Goal: Participate in discussion: Engage in conversation with other users on a specific topic

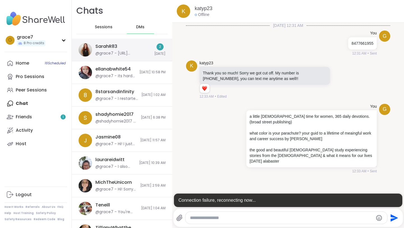
click at [138, 52] on div "@grace7 - https://sharewellnow.com/series/4eff5d6e-4748-484d-bd6d-09cda0b88fba …" at bounding box center [122, 54] width 55 height 6
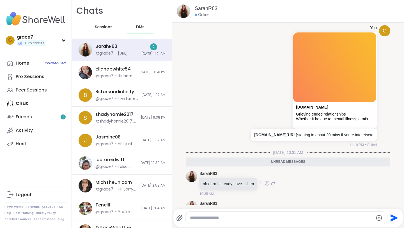
scroll to position [327, 0]
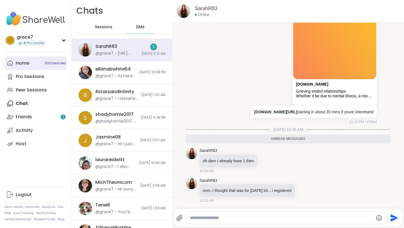
click at [25, 64] on div "Home 16 Scheduled" at bounding box center [22, 63] width 13 height 6
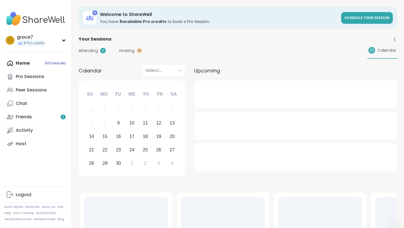
click at [130, 48] on span "Hosting" at bounding box center [126, 51] width 15 height 6
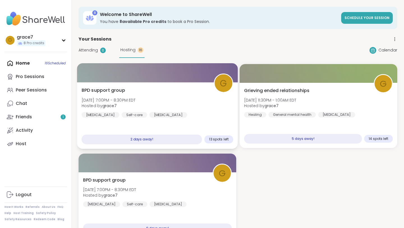
click at [110, 89] on span "BPD support group" at bounding box center [103, 90] width 43 height 7
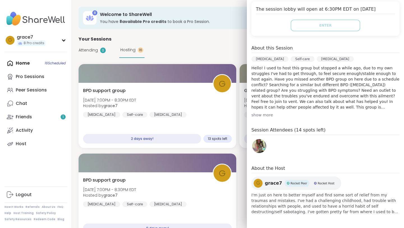
scroll to position [116, 0]
click at [261, 145] on img at bounding box center [259, 147] width 14 height 14
click at [207, 47] on div "Attending 0 Hosting 16 Calendar" at bounding box center [237, 50] width 318 height 15
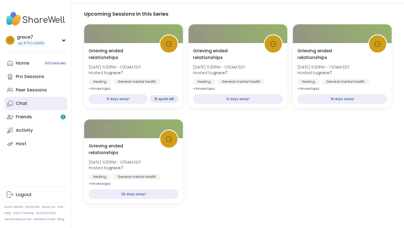
click at [41, 106] on link "Chat" at bounding box center [35, 103] width 62 height 13
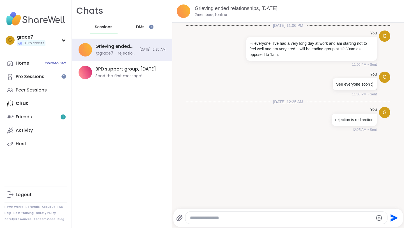
click at [140, 29] on span "DMs" at bounding box center [140, 27] width 8 height 6
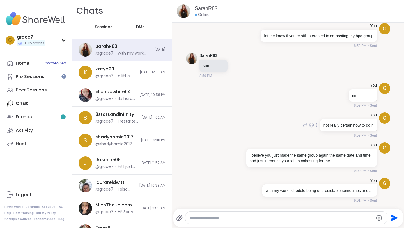
scroll to position [502, 0]
click at [64, 76] on div at bounding box center [63, 76] width 4 height 4
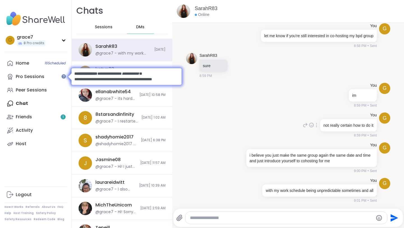
click at [205, 119] on div "g You not really certain how to do it 8:59 PM • Sent" at bounding box center [288, 125] width 204 height 30
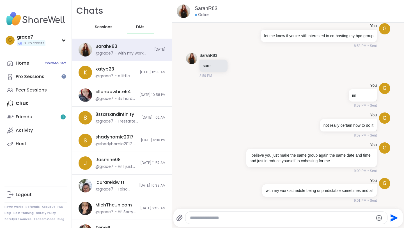
click at [209, 220] on textarea "Type your message" at bounding box center [281, 218] width 183 height 6
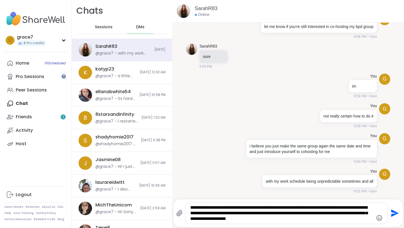
type textarea "**********"
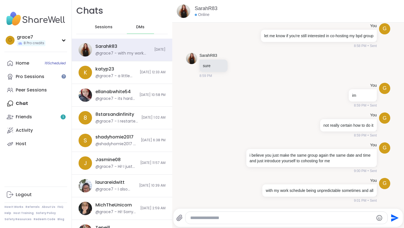
scroll to position [551, 0]
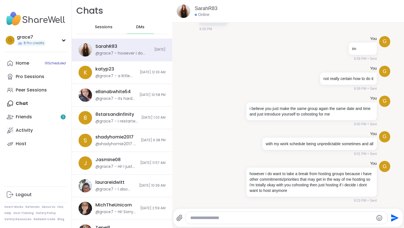
click at [136, 28] on span "DMs" at bounding box center [140, 27] width 8 height 6
click at [111, 27] on span "Sessions" at bounding box center [104, 27] width 18 height 6
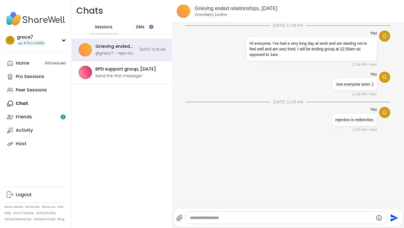
click at [140, 33] on div "DMs" at bounding box center [140, 26] width 27 height 13
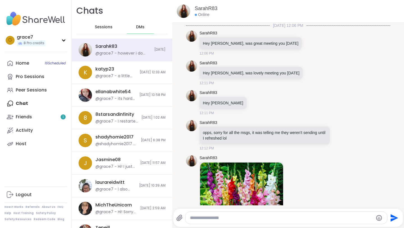
scroll to position [551, 0]
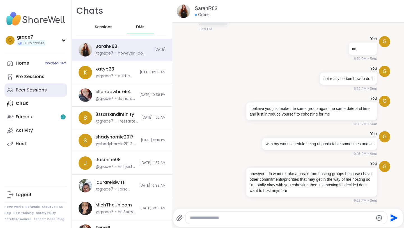
click at [27, 89] on div "Peer Sessions" at bounding box center [31, 90] width 31 height 6
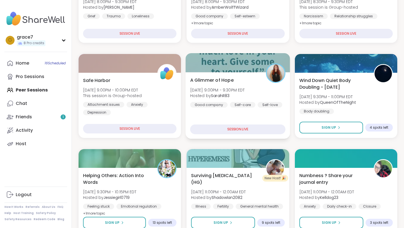
scroll to position [152, 0]
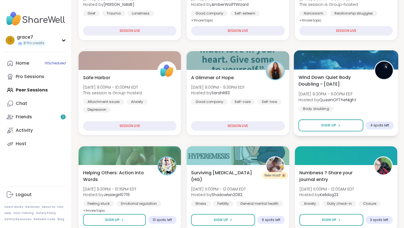
click at [326, 79] on span "Wind Down Quiet Body Doubling - [DATE]" at bounding box center [332, 81] width 69 height 14
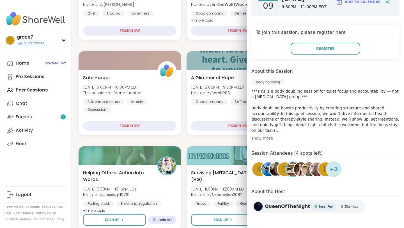
scroll to position [105, 0]
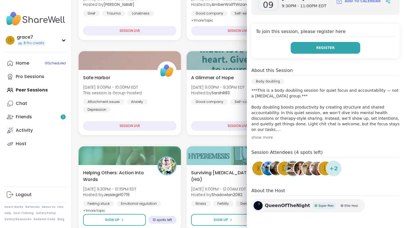
click at [332, 48] on span "Register" at bounding box center [325, 47] width 18 height 5
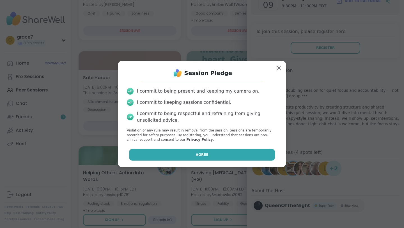
click at [207, 155] on span "Agree" at bounding box center [202, 154] width 13 height 5
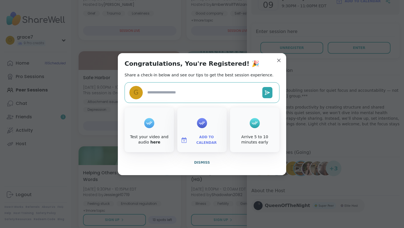
type textarea "*"
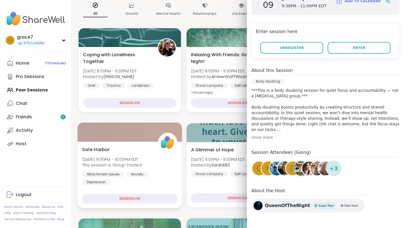
scroll to position [29, 0]
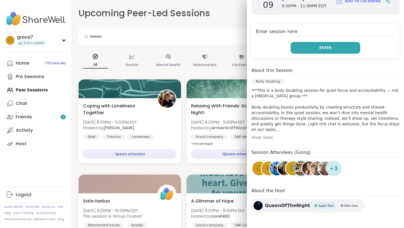
click at [309, 49] on button "Enter" at bounding box center [324, 48] width 69 height 12
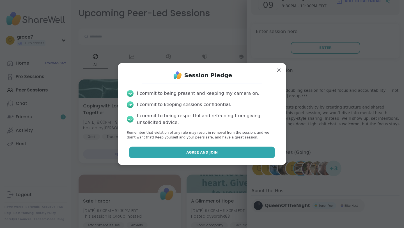
click at [221, 149] on button "Agree and Join" at bounding box center [202, 153] width 146 height 12
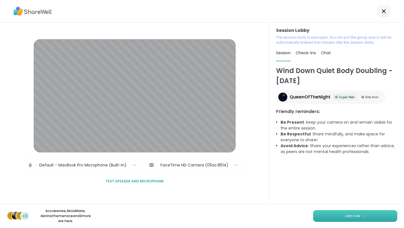
click at [327, 216] on button "Join now" at bounding box center [355, 216] width 84 height 12
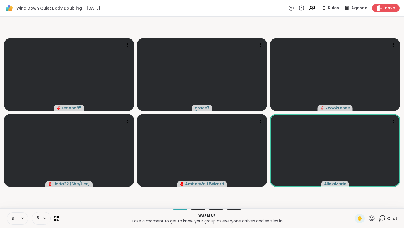
click at [13, 216] on icon at bounding box center [12, 218] width 5 height 5
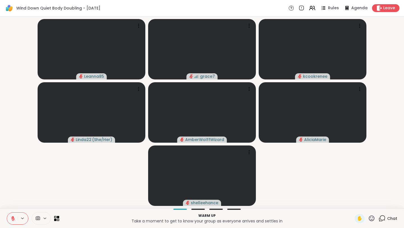
click at [387, 218] on span "Chat" at bounding box center [392, 219] width 10 height 6
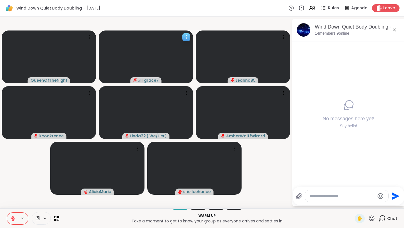
click at [187, 36] on icon at bounding box center [186, 37] width 6 height 6
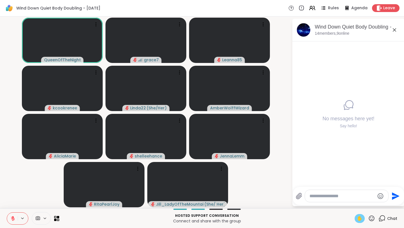
click at [363, 216] on div "✋" at bounding box center [359, 218] width 10 height 9
click at [360, 218] on span "✋" at bounding box center [359, 218] width 6 height 7
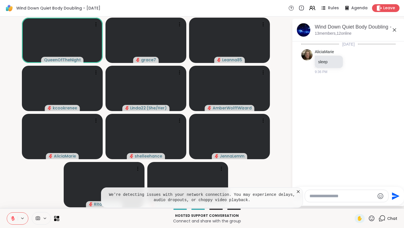
click at [373, 218] on icon at bounding box center [371, 218] width 7 height 7
click at [370, 206] on span "👍" at bounding box center [367, 204] width 6 height 7
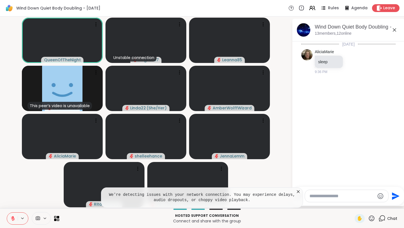
click at [46, 217] on icon at bounding box center [45, 218] width 4 height 5
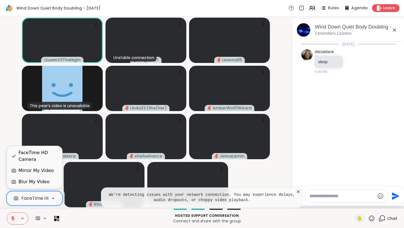
click at [52, 197] on icon at bounding box center [52, 198] width 5 height 5
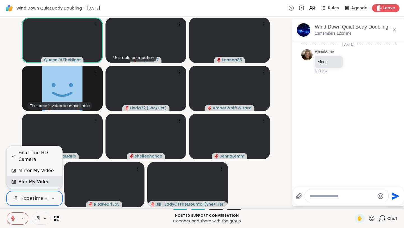
click at [48, 186] on div "Blur My Video" at bounding box center [34, 182] width 55 height 11
click at [41, 196] on div "FaceTime HD Camera" at bounding box center [45, 198] width 49 height 7
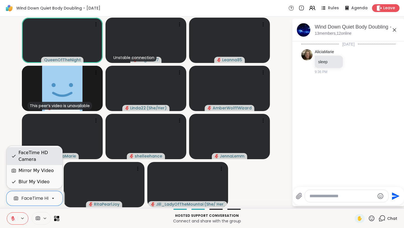
click at [40, 161] on div "FaceTime HD Camera" at bounding box center [37, 156] width 39 height 13
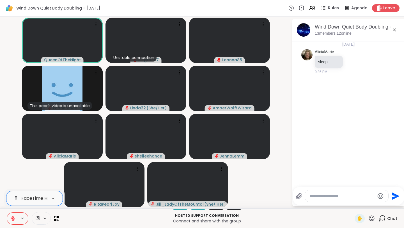
click at [55, 198] on icon at bounding box center [52, 198] width 5 height 5
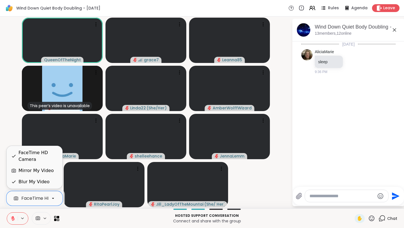
click at [11, 132] on video-player-container "QueenOfTheNight grace7 Leanna85 This peer’s video is unavailable kcookrenee Lin…" at bounding box center [145, 113] width 285 height 188
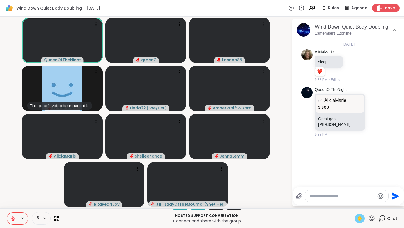
click at [359, 217] on span "✋" at bounding box center [359, 218] width 6 height 7
click at [13, 218] on icon at bounding box center [12, 218] width 5 height 5
click at [13, 221] on icon at bounding box center [12, 218] width 5 height 5
click at [361, 218] on span "✋" at bounding box center [359, 218] width 6 height 7
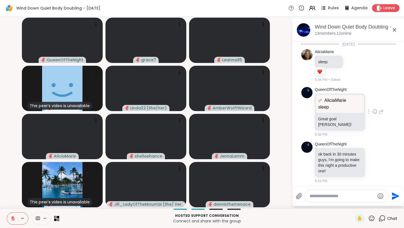
scroll to position [1, 0]
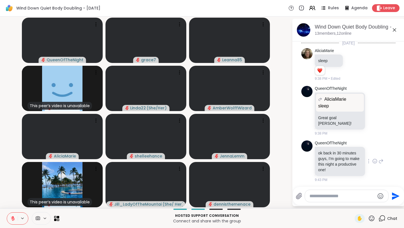
click at [381, 158] on icon at bounding box center [380, 161] width 5 height 7
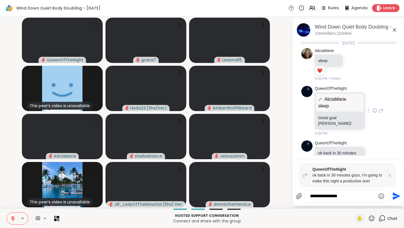
type textarea "**********"
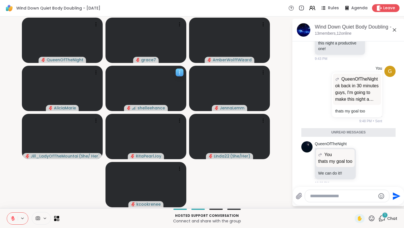
scroll to position [108, 0]
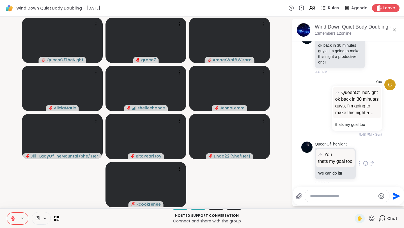
click at [367, 161] on icon at bounding box center [365, 164] width 5 height 6
click at [364, 152] on span "Select Reaction: Heart" at bounding box center [365, 155] width 5 height 6
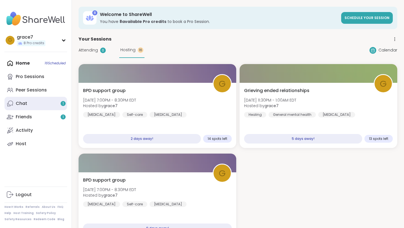
click at [29, 101] on link "Chat 1" at bounding box center [35, 103] width 62 height 13
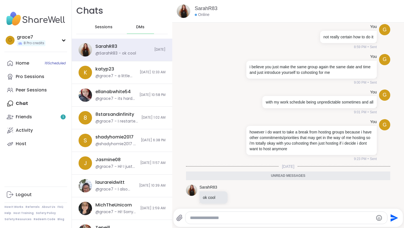
scroll to position [600, 0]
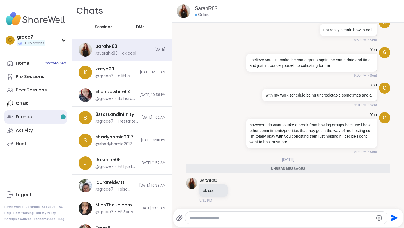
click at [50, 116] on link "Friends 1" at bounding box center [35, 116] width 62 height 13
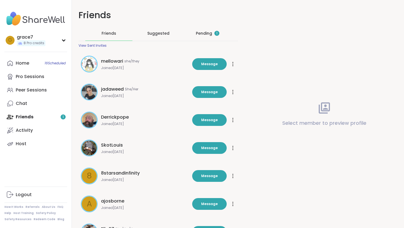
click at [227, 29] on div "Pending 1" at bounding box center [207, 33] width 47 height 15
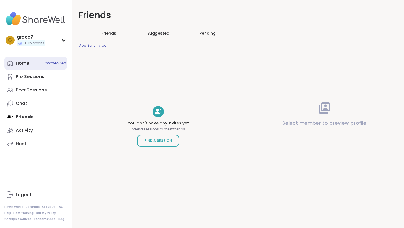
click at [33, 64] on link "Home 16 Scheduled" at bounding box center [35, 63] width 62 height 13
